Goal: Task Accomplishment & Management: Manage account settings

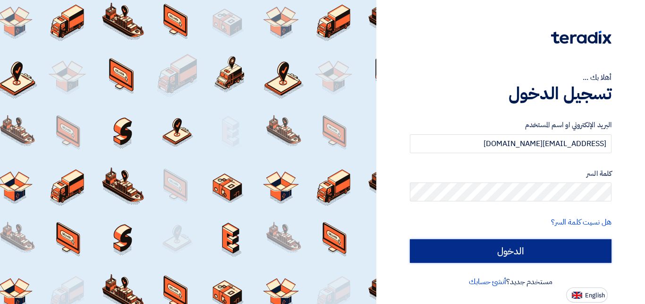
click at [578, 246] on input "الدخول" at bounding box center [511, 251] width 202 height 24
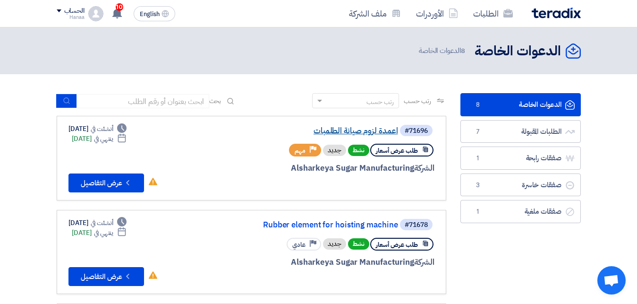
click at [326, 133] on link "اعمدة لزوم صيانة الطلمبات" at bounding box center [303, 131] width 189 height 8
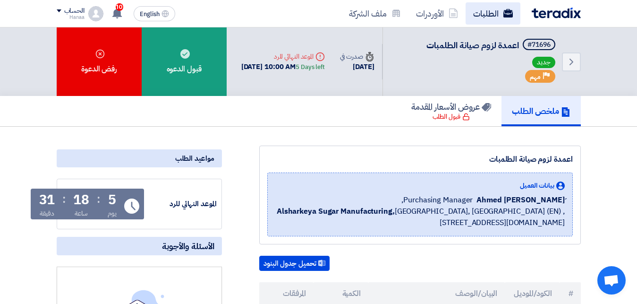
click at [489, 14] on link "الطلبات" at bounding box center [492, 13] width 55 height 22
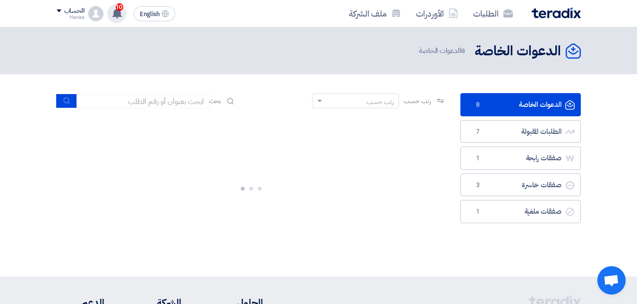
click at [120, 14] on icon at bounding box center [117, 13] width 10 height 10
